Goal: Transaction & Acquisition: Book appointment/travel/reservation

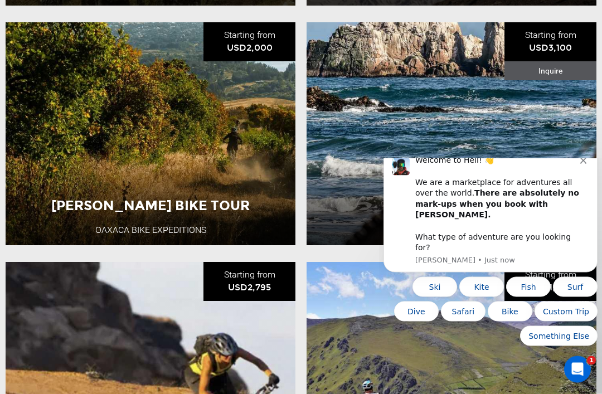
scroll to position [657, 0]
click at [588, 164] on button "Dismiss notification" at bounding box center [584, 159] width 9 height 9
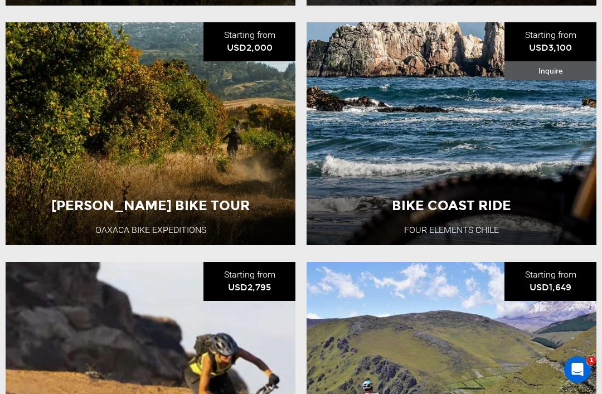
click at [456, 245] on div "Bike Coast Ride Four Elements [GEOGRAPHIC_DATA] [GEOGRAPHIC_DATA] 7 Day Adventu…" at bounding box center [452, 133] width 290 height 223
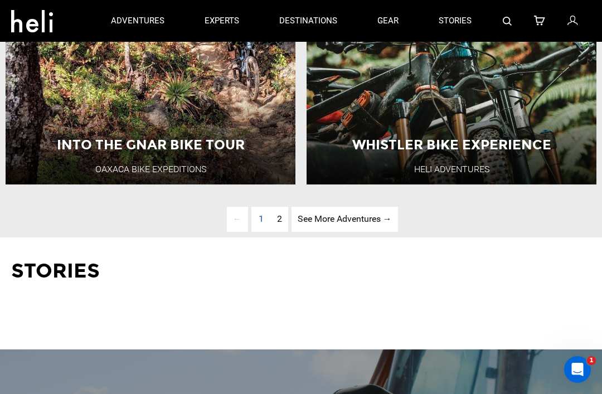
scroll to position [2874, 0]
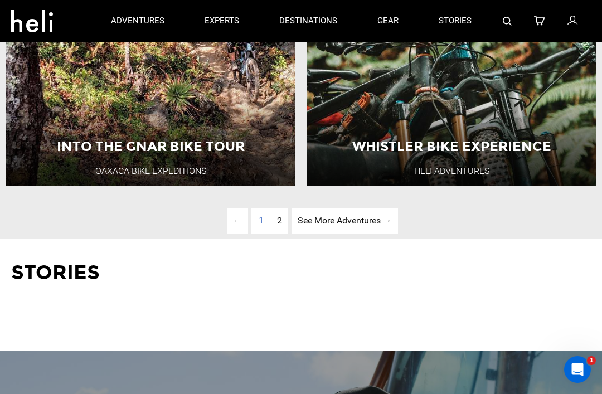
click at [281, 226] on span "2" at bounding box center [279, 220] width 5 height 11
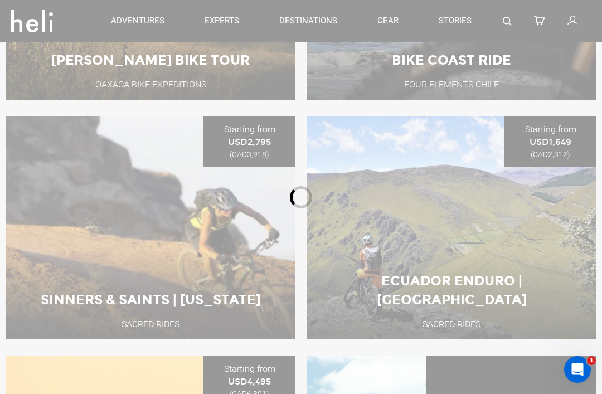
scroll to position [414, 0]
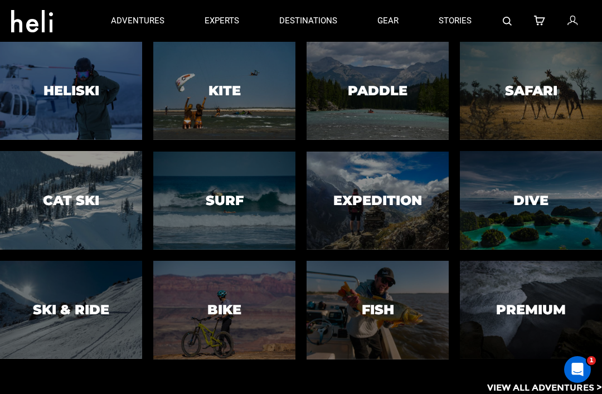
click at [234, 317] on h3 "Bike" at bounding box center [224, 310] width 34 height 14
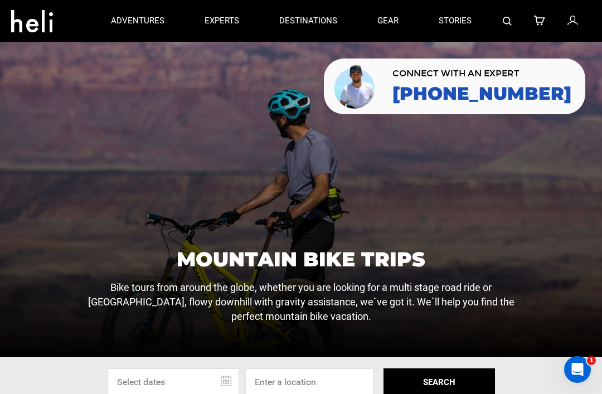
click at [394, 21] on link "gear" at bounding box center [387, 21] width 21 height 42
click at [31, 27] on icon at bounding box center [32, 18] width 42 height 18
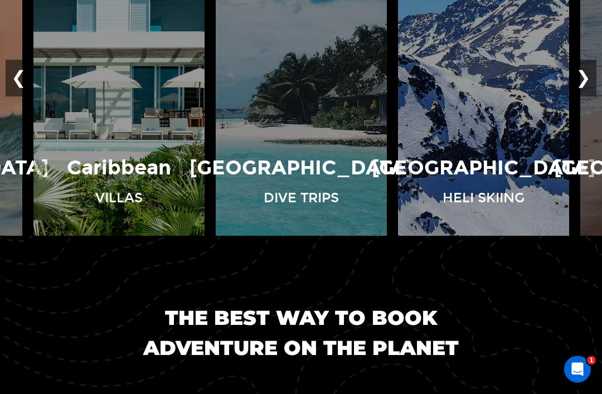
scroll to position [857, 0]
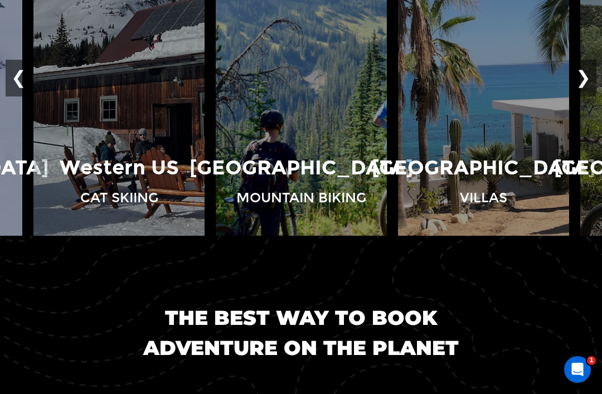
click at [309, 207] on button "View Adventures" at bounding box center [302, 221] width 112 height 28
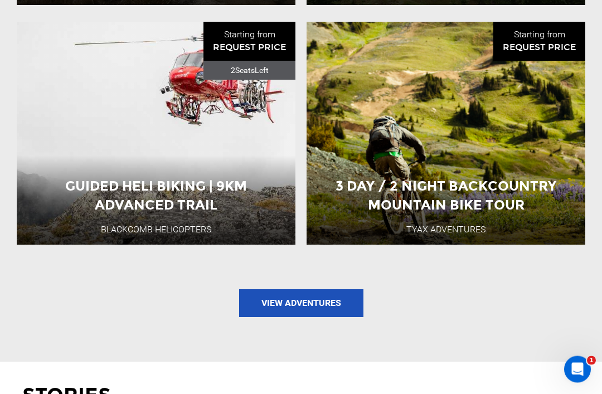
scroll to position [1499, 0]
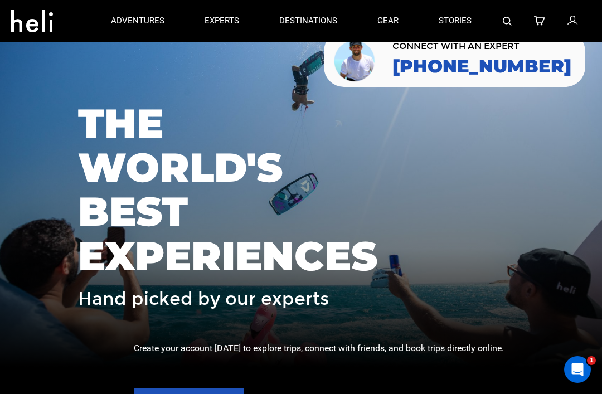
scroll to position [26, 0]
